Goal: Information Seeking & Learning: Check status

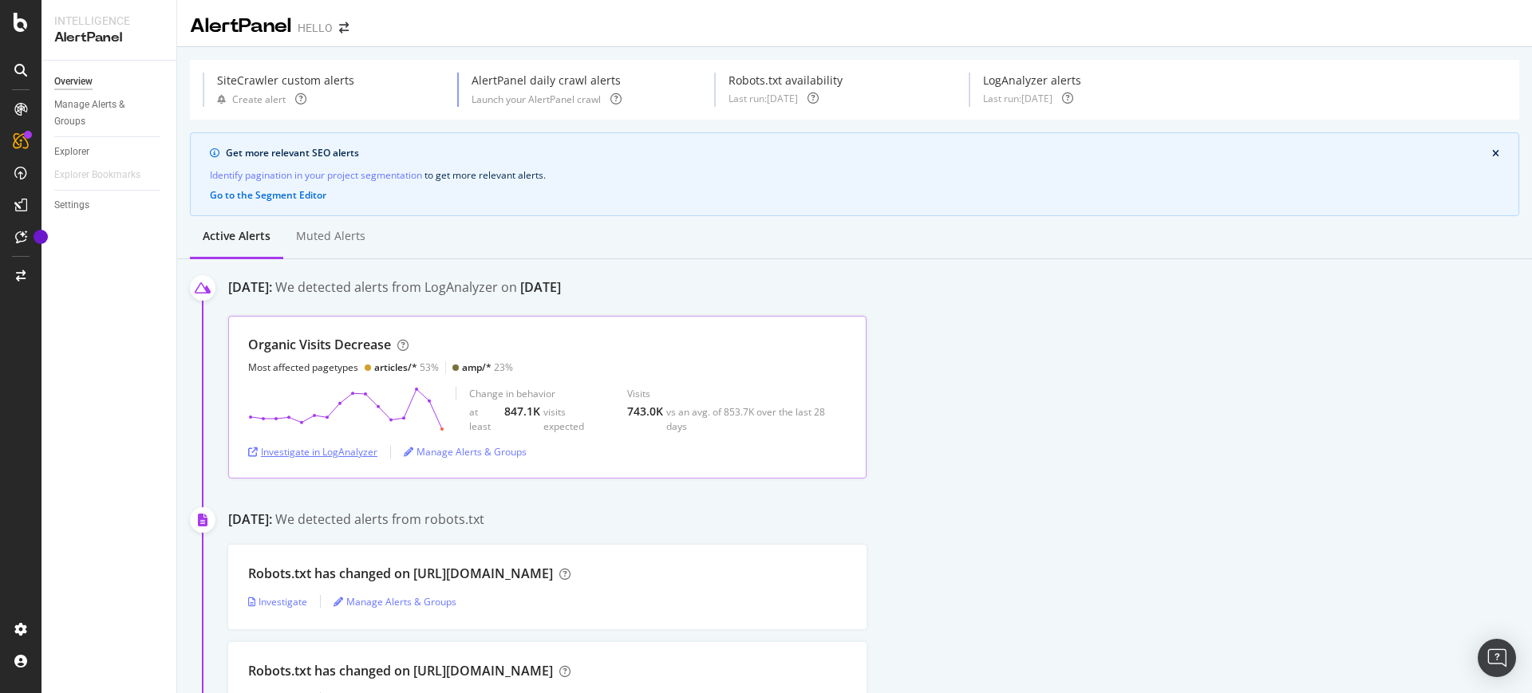
click at [333, 451] on div "Investigate in LogAnalyzer" at bounding box center [312, 452] width 129 height 14
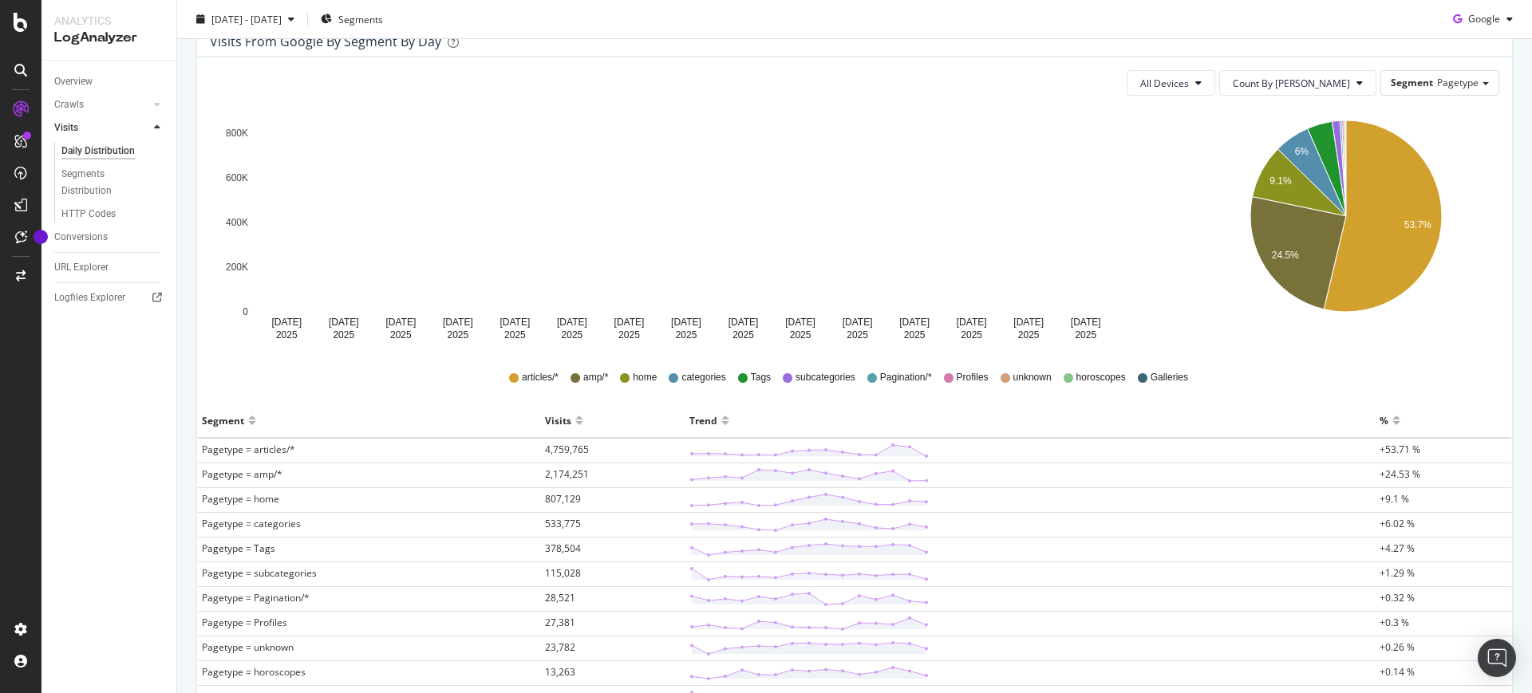
scroll to position [182, 0]
